Goal: Information Seeking & Learning: Learn about a topic

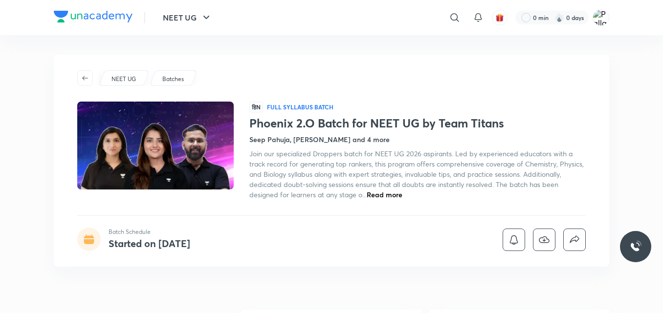
click at [363, 60] on div "Phoenix 2.O Batch for NEET UG by Team Titans Batch Schedule Started on [DATE]" at bounding box center [332, 13] width 556 height 97
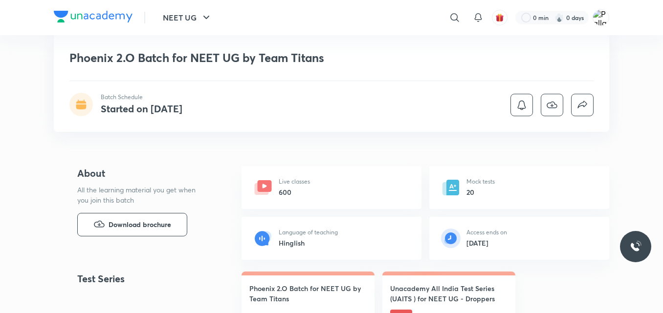
scroll to position [137, 0]
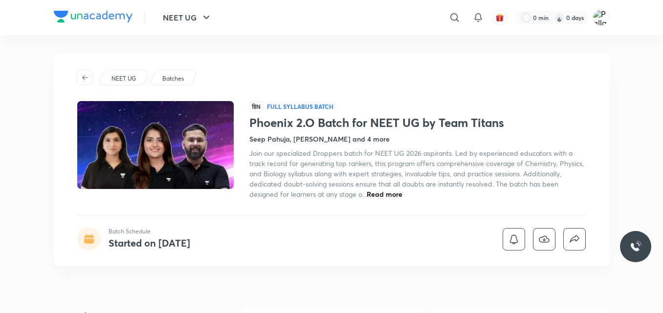
scroll to position [0, 0]
click at [589, 93] on div "NEET UG Batches हिN Full Syllabus Batch Phoenix 2.O Batch for NEET UG by Team T…" at bounding box center [332, 161] width 556 height 212
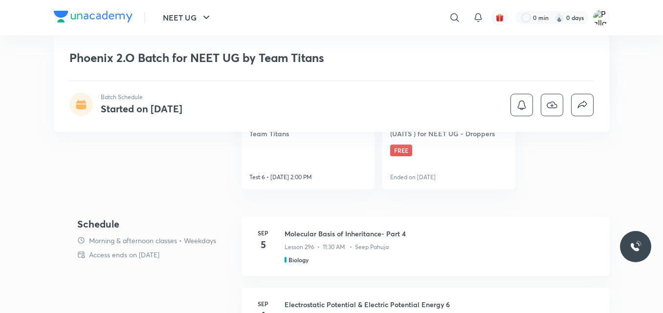
scroll to position [333, 0]
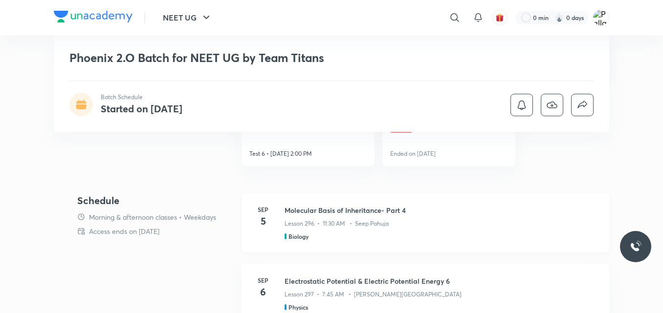
click at [265, 219] on h4 "5" at bounding box center [263, 221] width 20 height 15
